Goal: Navigation & Orientation: Find specific page/section

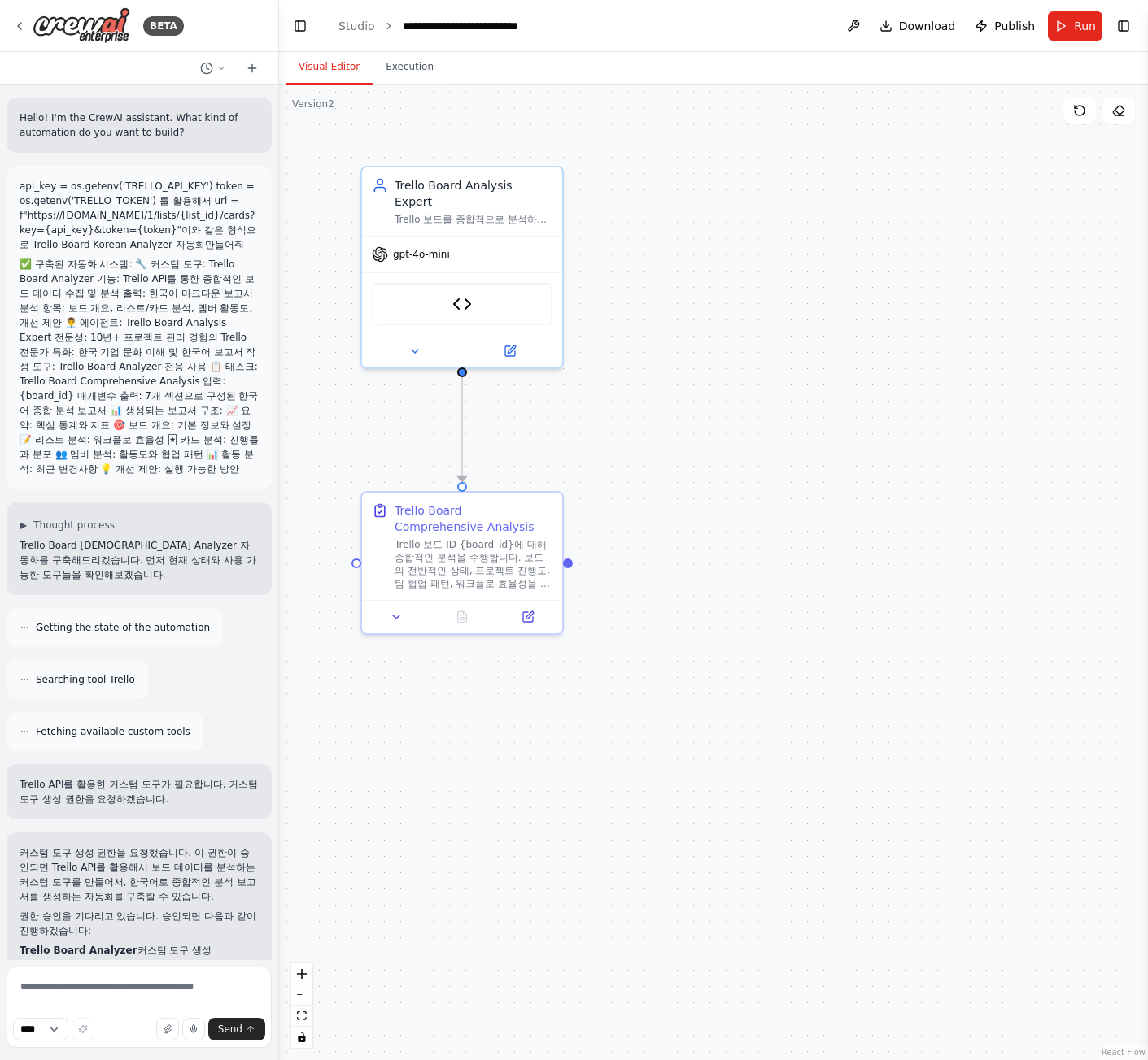
scroll to position [2155, 0]
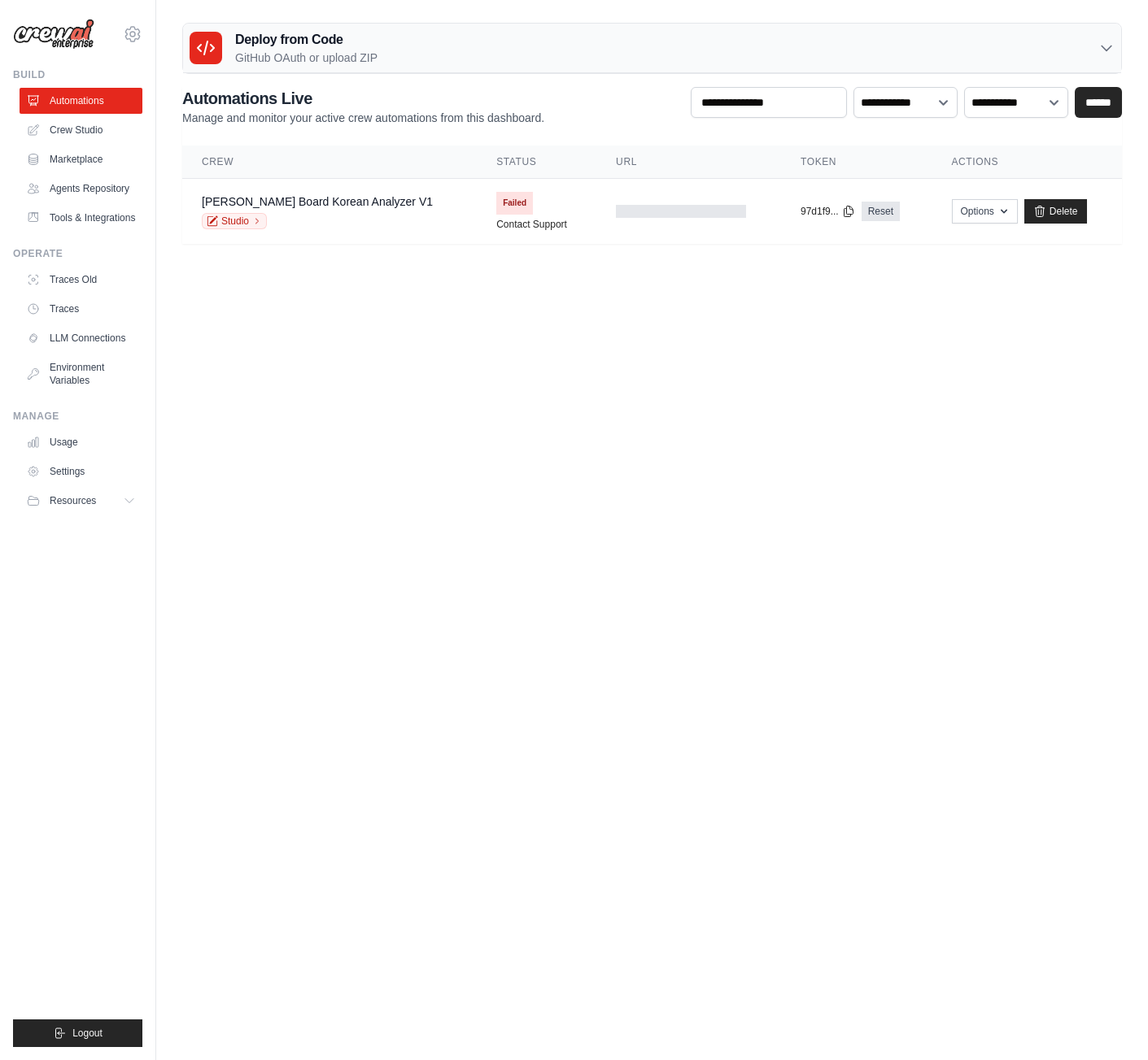
click at [792, 336] on body "[EMAIL_ADDRESS][DOMAIN_NAME] Settings Build Automations" at bounding box center [574, 530] width 1148 height 1060
click at [235, 227] on link "Studio" at bounding box center [233, 221] width 65 height 17
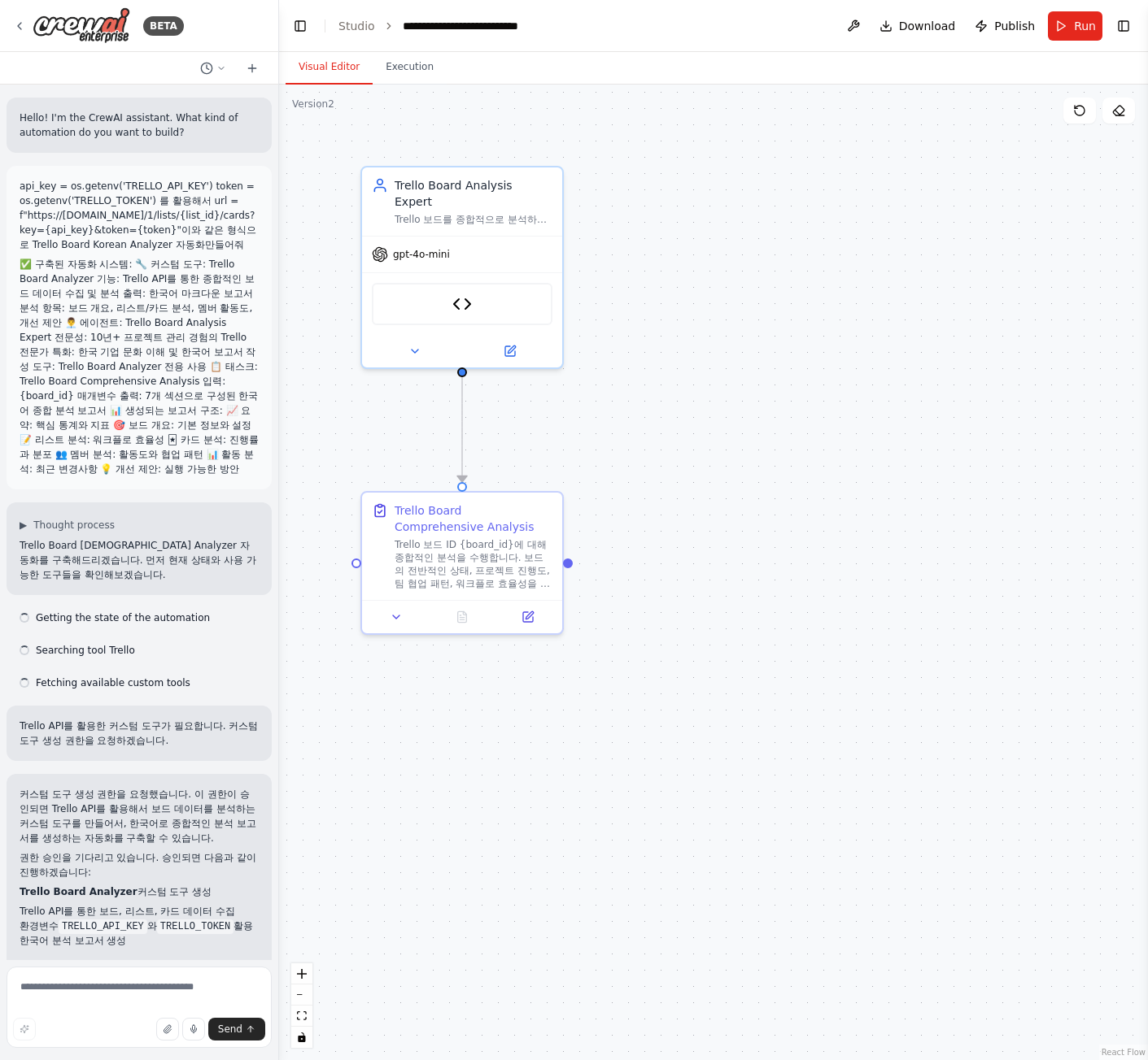
scroll to position [1979, 0]
